Goal: Information Seeking & Learning: Check status

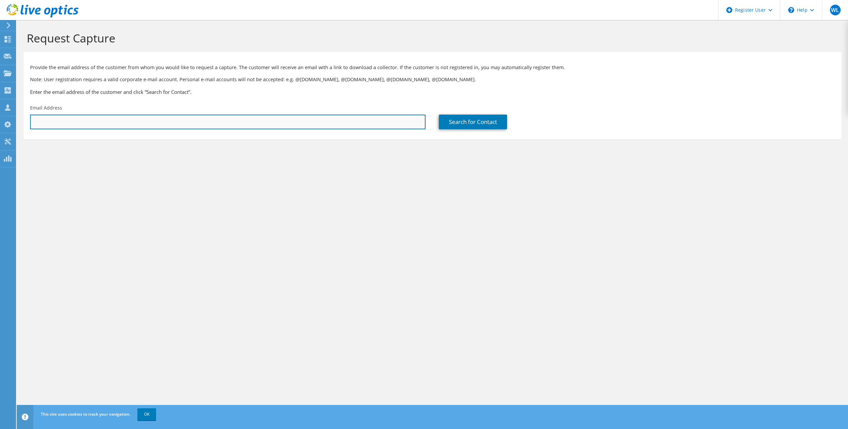
click at [145, 121] on input "text" at bounding box center [227, 122] width 395 height 15
paste input "[PERSON_NAME] <[PERSON_NAME][EMAIL_ADDRESS][PERSON_NAME][DOMAIN_NAME]>"
drag, startPoint x: 73, startPoint y: 123, endPoint x: 23, endPoint y: 122, distance: 50.1
click at [23, 122] on div "Email Address [PERSON_NAME] <[PERSON_NAME][EMAIL_ADDRESS][PERSON_NAME][DOMAIN_N…" at bounding box center [227, 116] width 409 height 31
drag, startPoint x: 112, startPoint y: 122, endPoint x: 121, endPoint y: 120, distance: 9.8
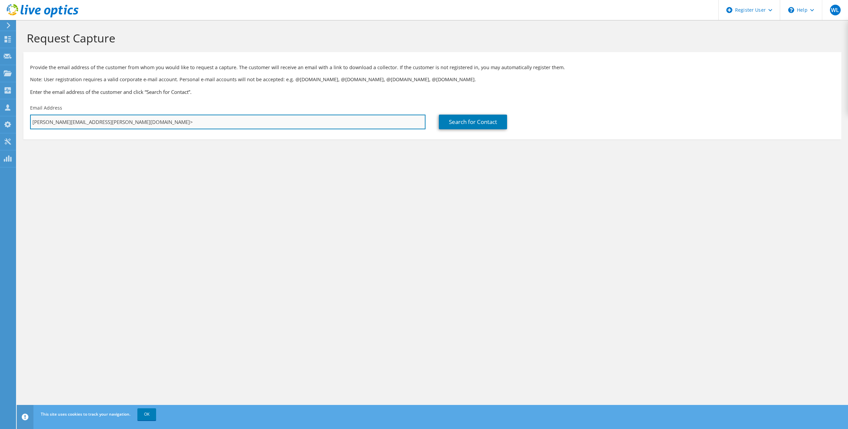
click at [112, 122] on input "[PERSON_NAME][EMAIL_ADDRESS][PERSON_NAME][DOMAIN_NAME]>" at bounding box center [227, 122] width 395 height 15
type input "[PERSON_NAME][EMAIL_ADDRESS][PERSON_NAME][DOMAIN_NAME]"
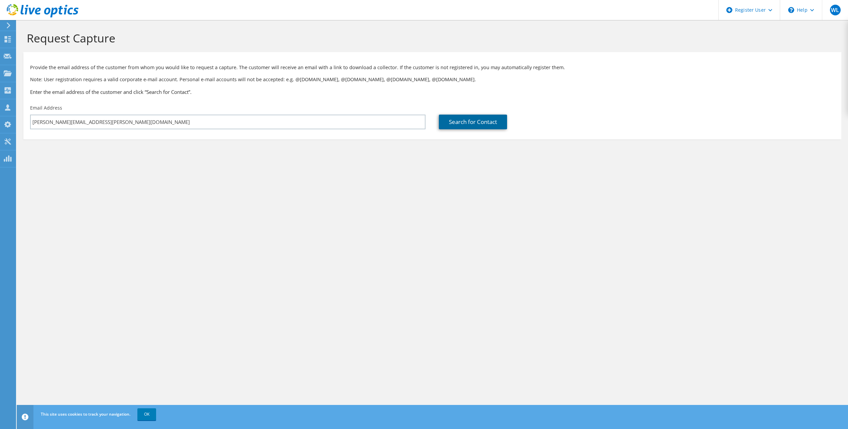
click at [485, 123] on link "Search for Contact" at bounding box center [473, 122] width 68 height 15
type input "College of [GEOGRAPHIC_DATA][US_STATE]"
type input "[PERSON_NAME]"
type input "[GEOGRAPHIC_DATA]"
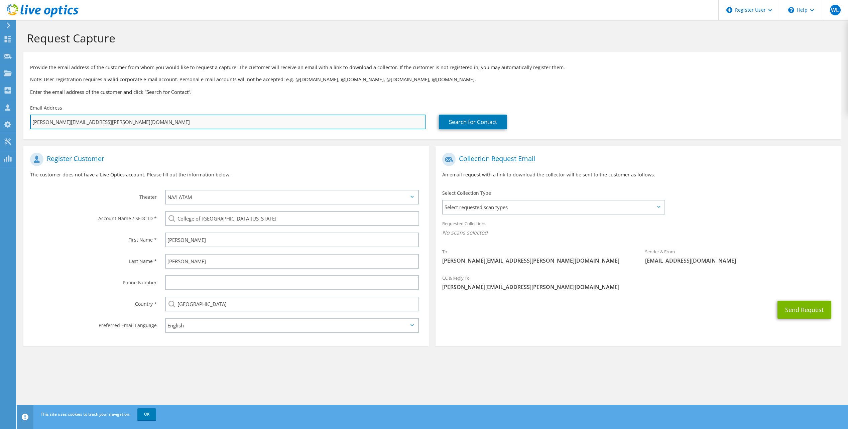
click at [94, 123] on input "[PERSON_NAME][EMAIL_ADDRESS][PERSON_NAME][DOMAIN_NAME]" at bounding box center [227, 122] width 395 height 15
click at [125, 128] on input "[PERSON_NAME][EMAIL_ADDRESS][PERSON_NAME][DOMAIN_NAME]" at bounding box center [227, 122] width 395 height 15
drag, startPoint x: 117, startPoint y: 126, endPoint x: 101, endPoint y: 121, distance: 16.4
click at [113, 124] on input "[PERSON_NAME][EMAIL_ADDRESS][PERSON_NAME][DOMAIN_NAME]" at bounding box center [227, 122] width 395 height 15
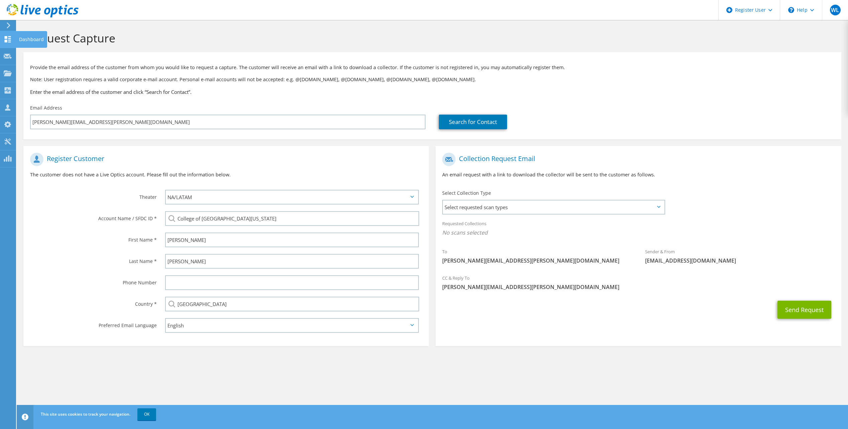
click at [0, 33] on html "WL Dell User [PERSON_NAME] [PERSON_NAME][EMAIL_ADDRESS][PERSON_NAME][DOMAIN_NAM…" at bounding box center [424, 214] width 848 height 429
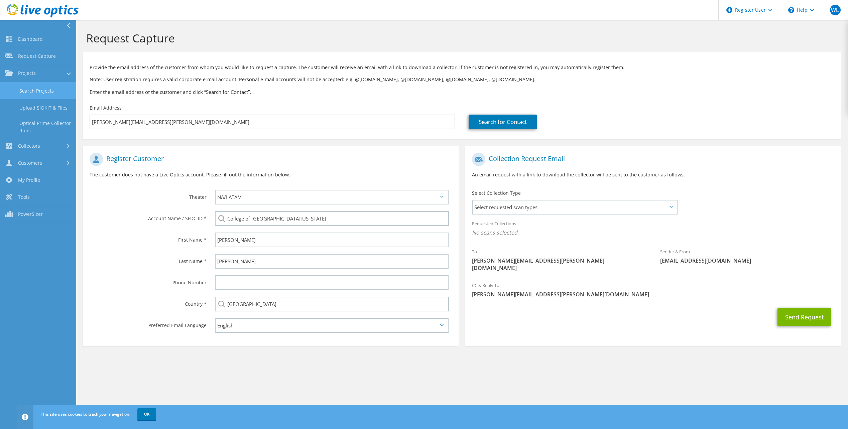
click at [29, 93] on link "Search Projects" at bounding box center [38, 90] width 76 height 17
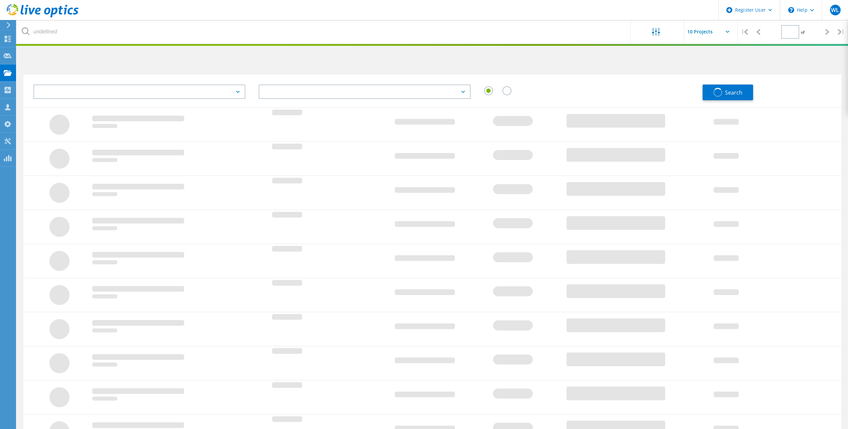
type input "1"
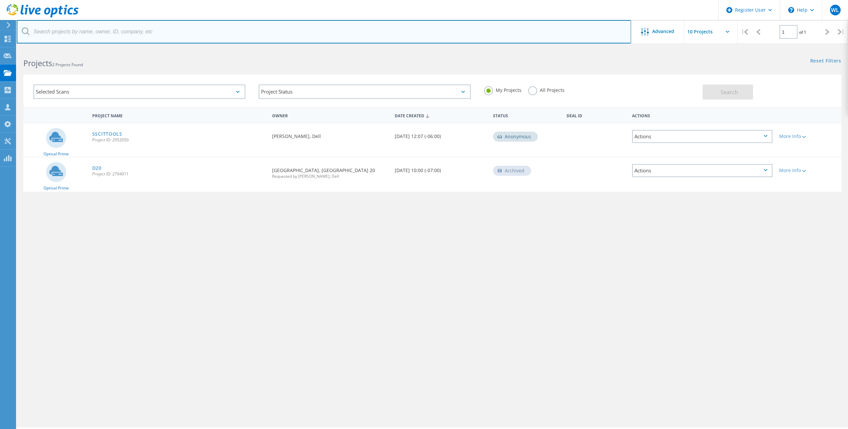
click at [80, 33] on input "text" at bounding box center [324, 31] width 614 height 23
paste input "radley@wyomingcda.com"
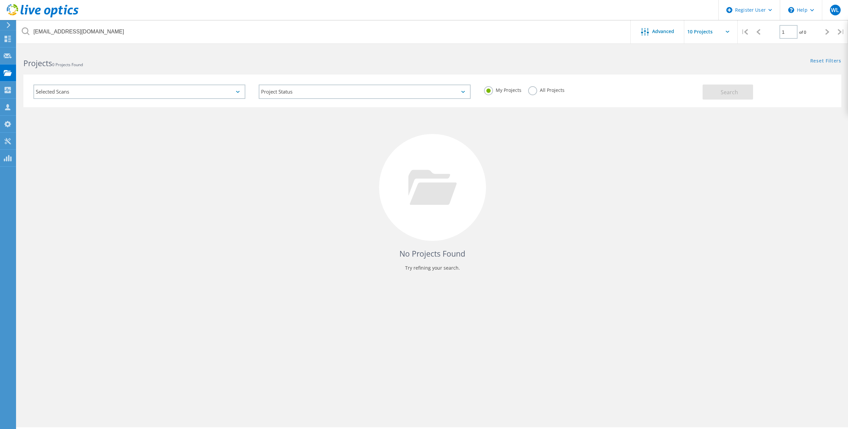
click at [536, 88] on label "All Projects" at bounding box center [546, 89] width 36 height 6
click at [0, 0] on input "All Projects" at bounding box center [0, 0] width 0 height 0
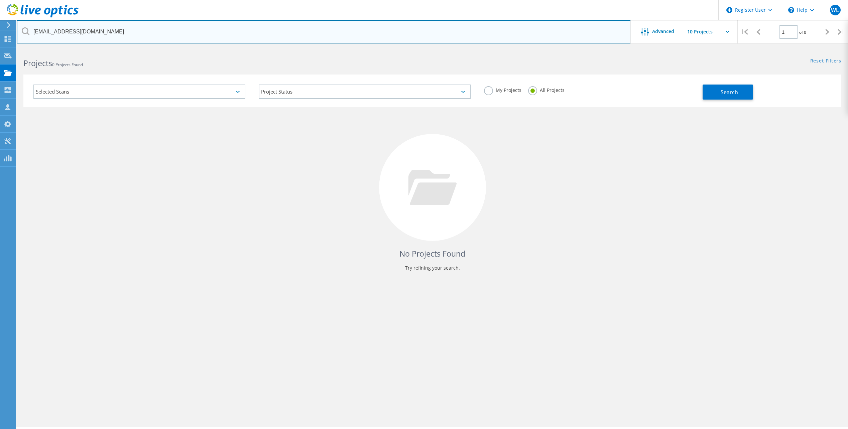
click at [503, 27] on input "radley@wyomingcda.com" at bounding box center [324, 31] width 614 height 23
type input "radley@wyomingcda.com"
